Goal: Information Seeking & Learning: Learn about a topic

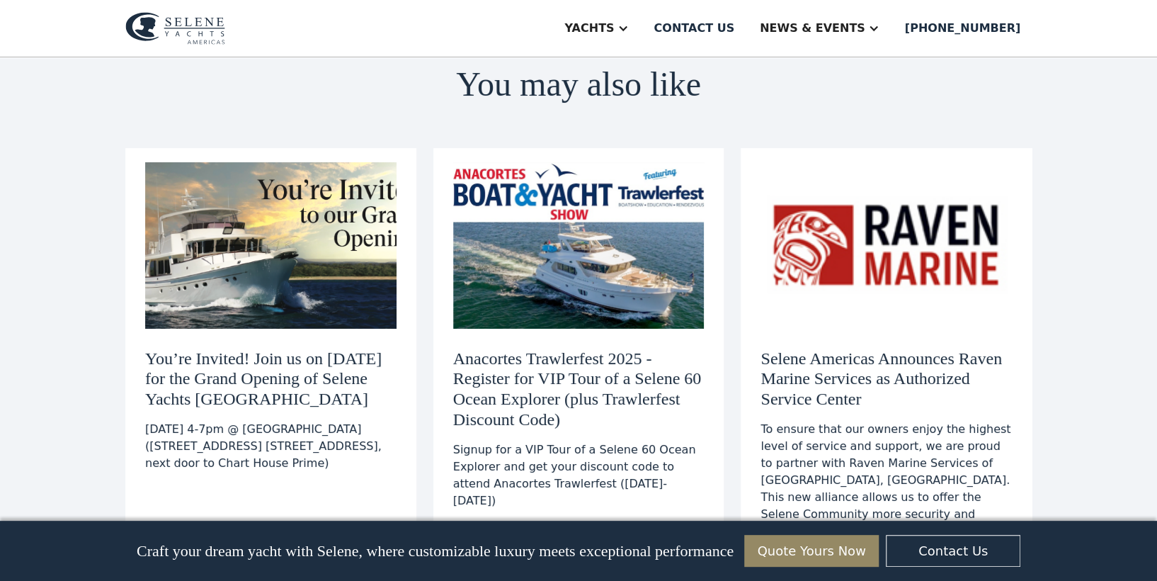
scroll to position [3046, 0]
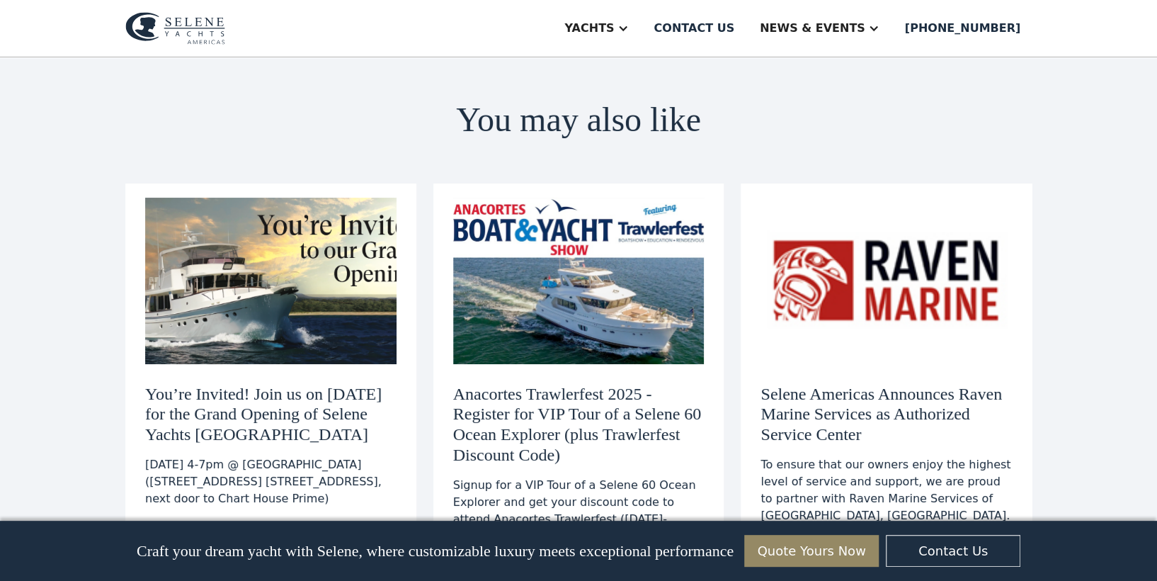
click at [265, 384] on h3 "You’re Invited! Join us on [DATE] for the Grand Opening of Selene Yachts [GEOGR…" at bounding box center [270, 414] width 251 height 61
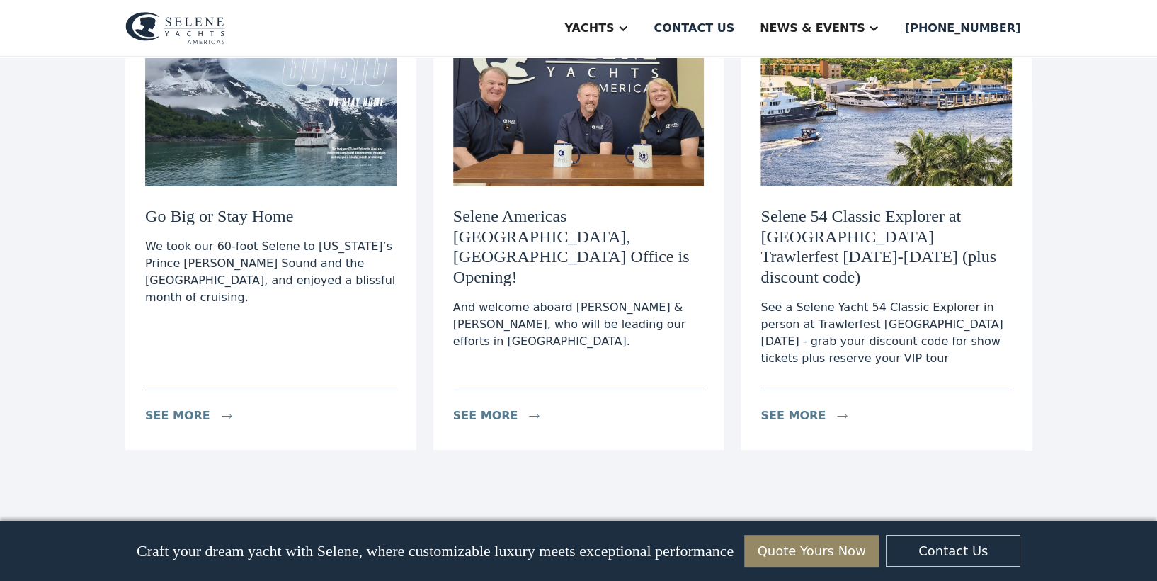
scroll to position [2266, 0]
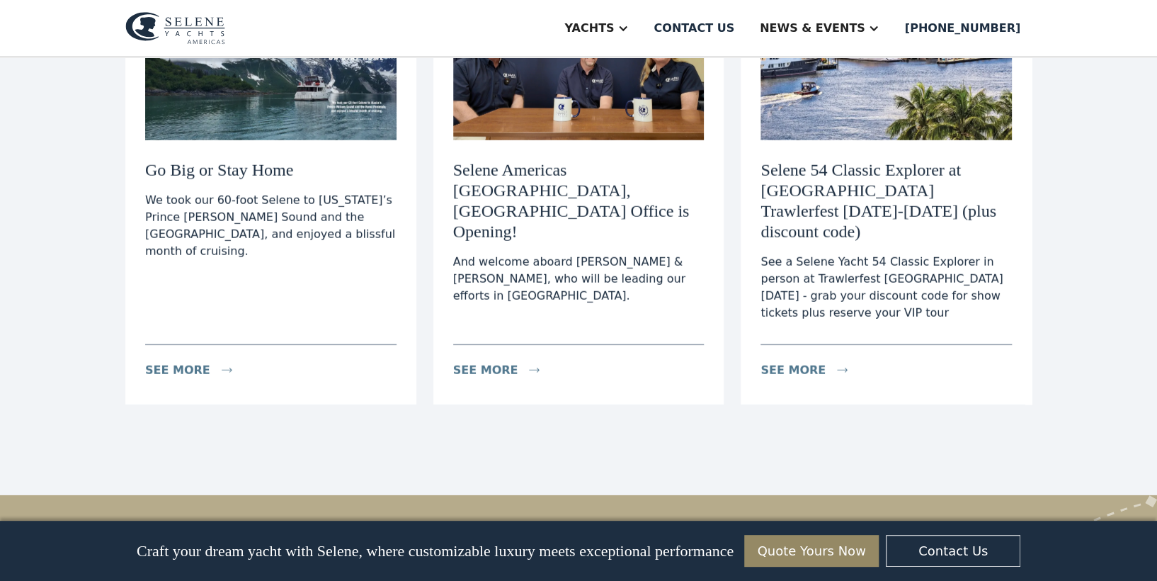
click at [530, 160] on h3 "Selene Americas [GEOGRAPHIC_DATA], [GEOGRAPHIC_DATA] Office is Opening!" at bounding box center [578, 200] width 251 height 81
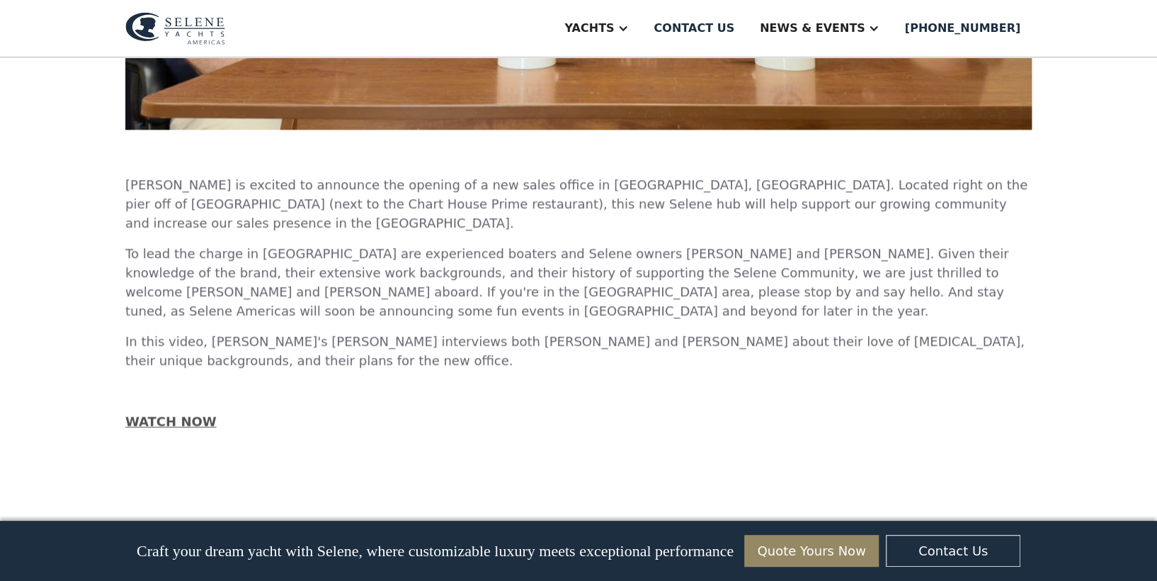
scroll to position [921, 0]
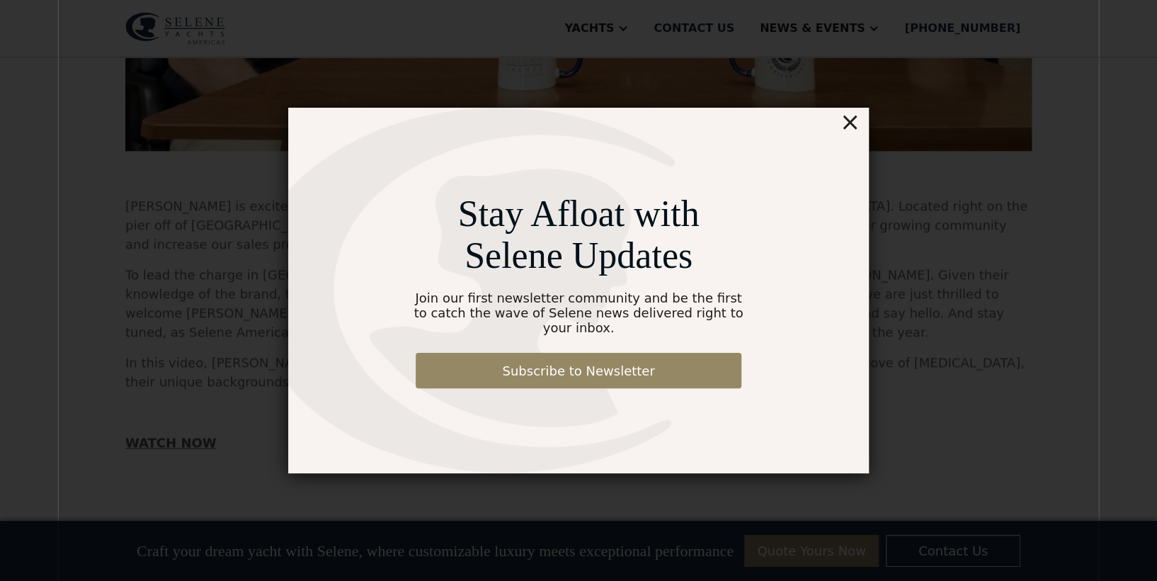
click at [851, 130] on div "×" at bounding box center [850, 122] width 21 height 28
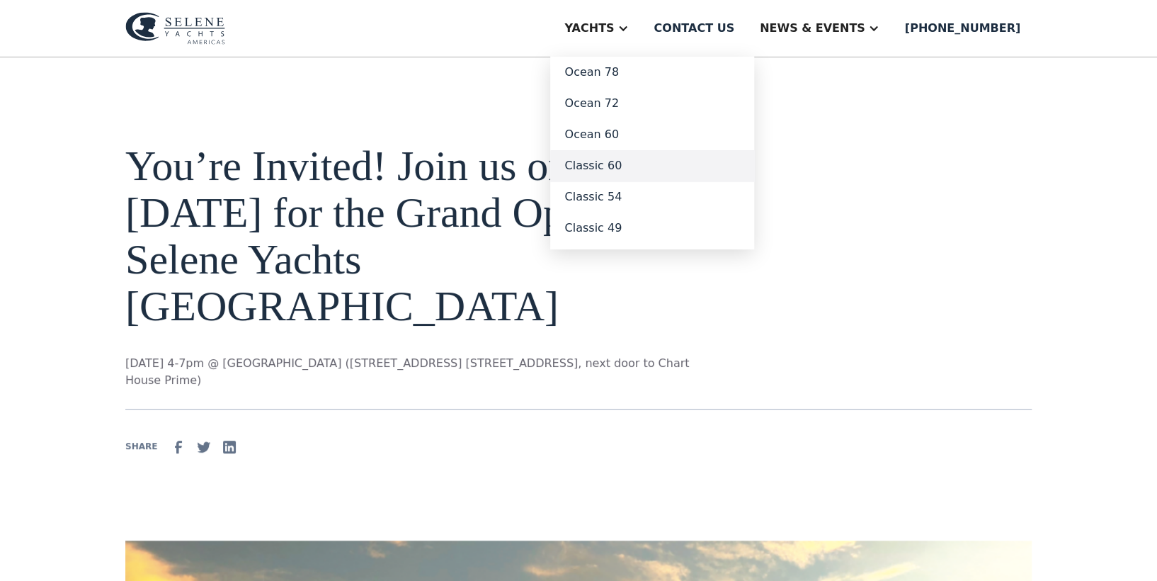
click at [652, 166] on link "Classic 60" at bounding box center [652, 165] width 204 height 31
